Goal: Find specific page/section: Find specific page/section

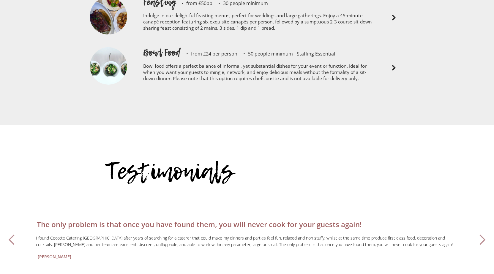
scroll to position [1565, 0]
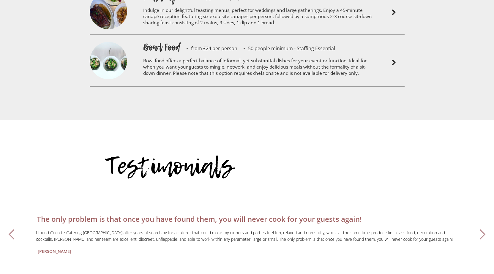
click at [482, 229] on div "next slide" at bounding box center [482, 235] width 12 height 12
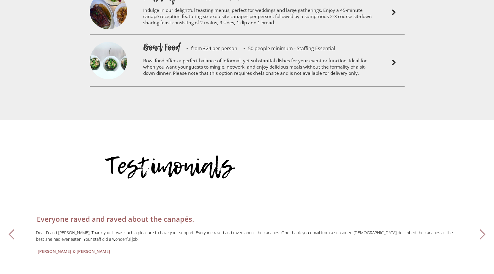
click at [482, 229] on div "next slide" at bounding box center [482, 235] width 12 height 12
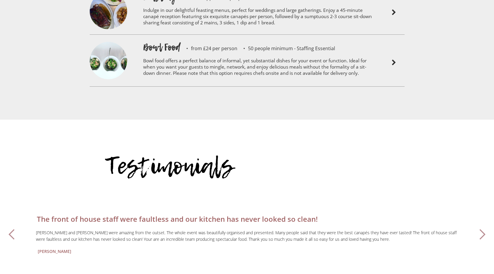
click at [482, 229] on div "next slide" at bounding box center [482, 235] width 12 height 12
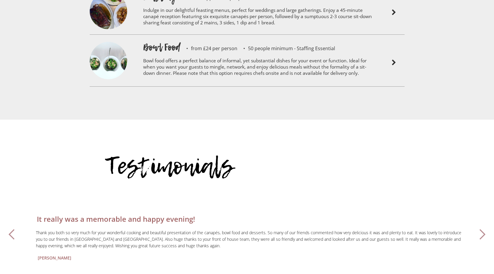
click at [482, 229] on div "next slide" at bounding box center [482, 235] width 12 height 12
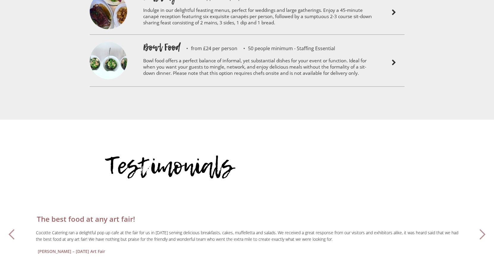
click at [482, 229] on div "next slide" at bounding box center [482, 235] width 12 height 12
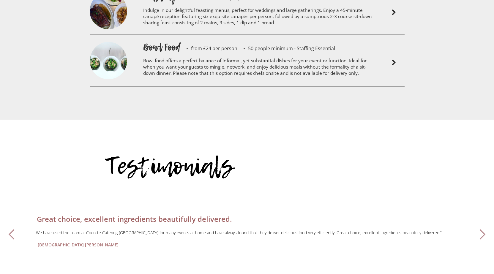
click at [482, 229] on div "next slide" at bounding box center [482, 235] width 12 height 12
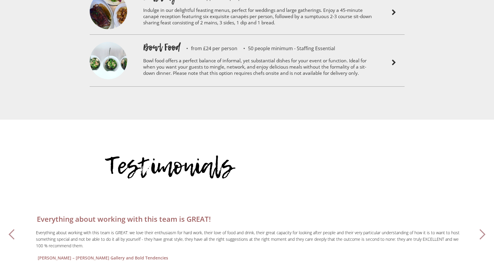
click at [482, 229] on div "next slide" at bounding box center [482, 235] width 12 height 12
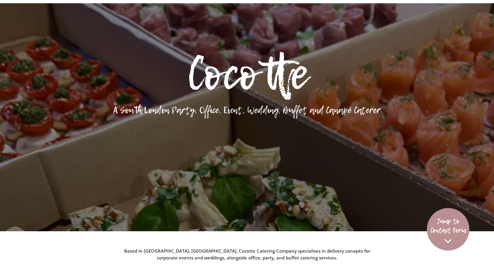
scroll to position [0, 0]
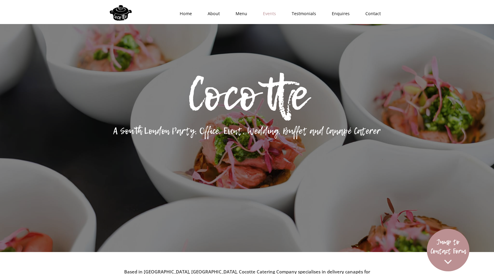
click at [272, 14] on link "Events" at bounding box center [267, 14] width 29 height 18
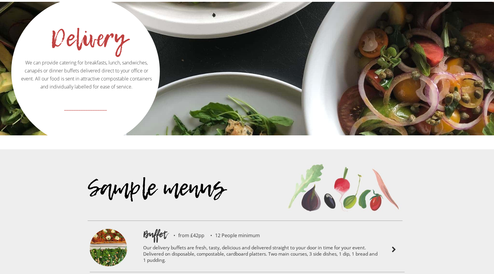
scroll to position [1266, 0]
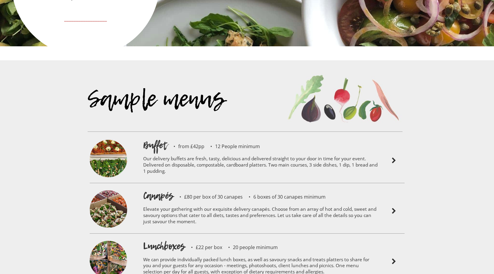
click at [155, 189] on h1 "Canapés" at bounding box center [158, 195] width 30 height 13
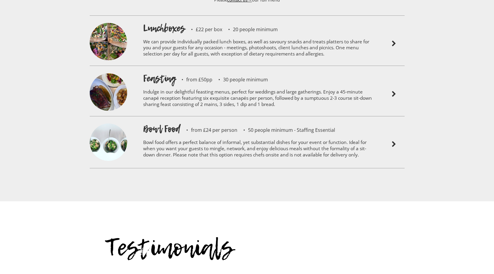
scroll to position [1503, 0]
